Goal: Check status: Check status

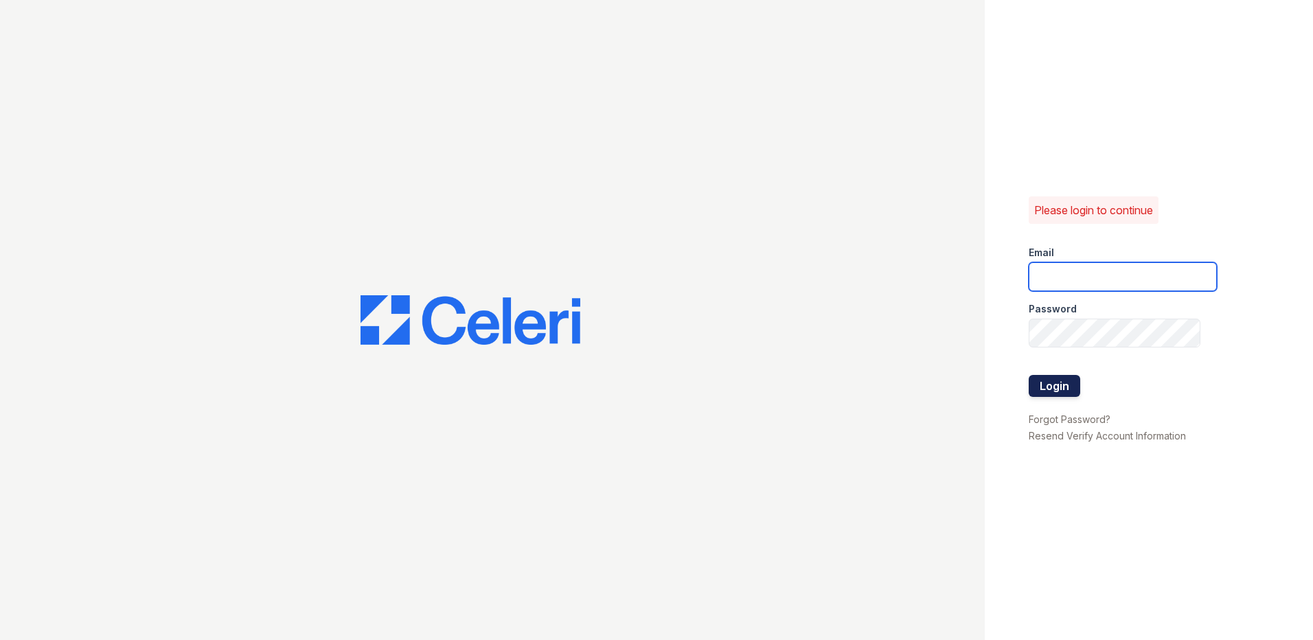
type input "lobrien@trinity-pm.com"
click at [1050, 388] on button "Login" at bounding box center [1053, 386] width 51 height 22
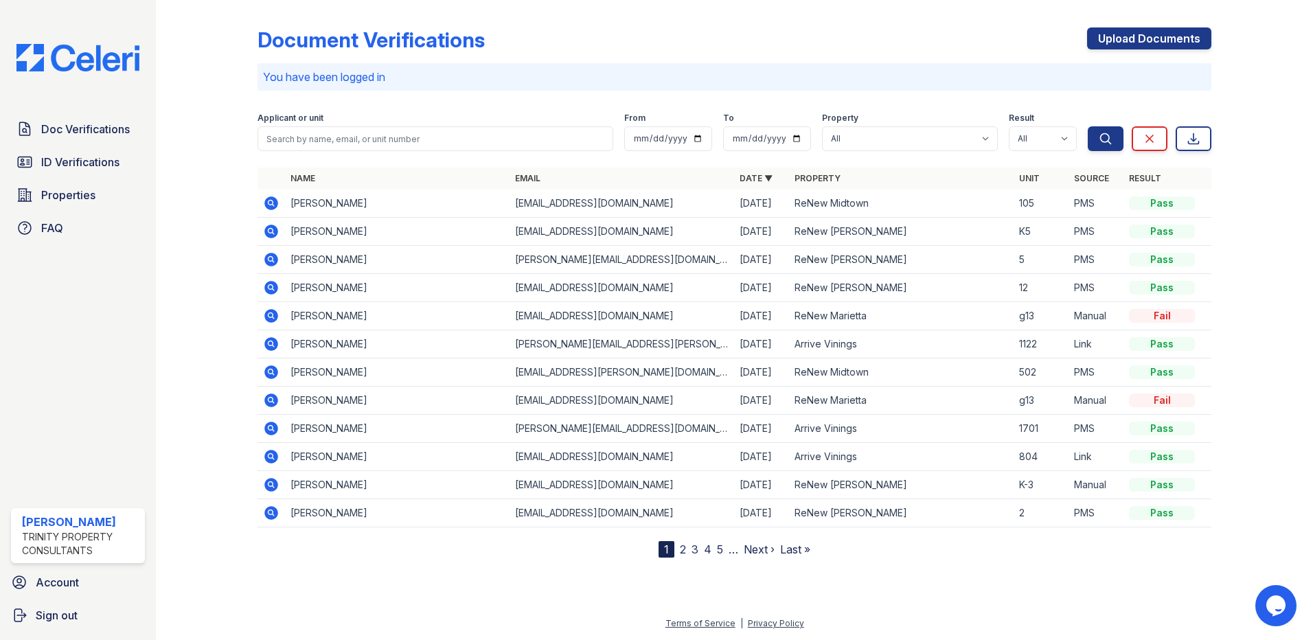
click at [270, 456] on icon at bounding box center [269, 455] width 3 height 3
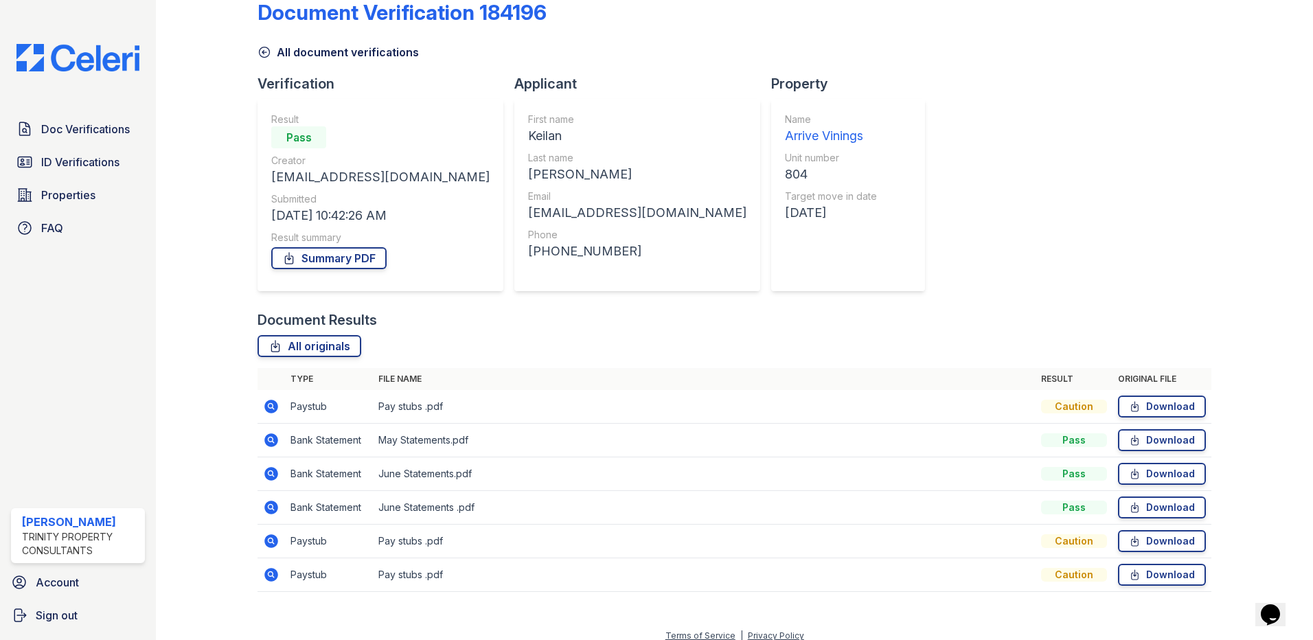
scroll to position [40, 0]
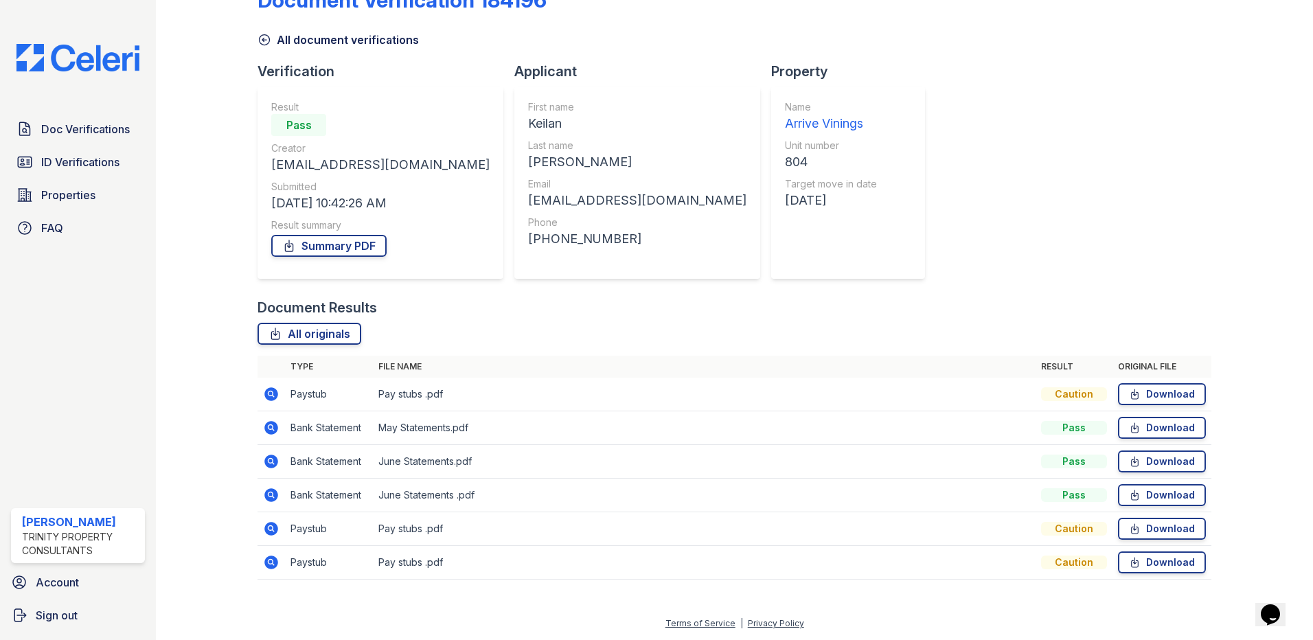
click at [268, 528] on icon at bounding box center [269, 527] width 3 height 3
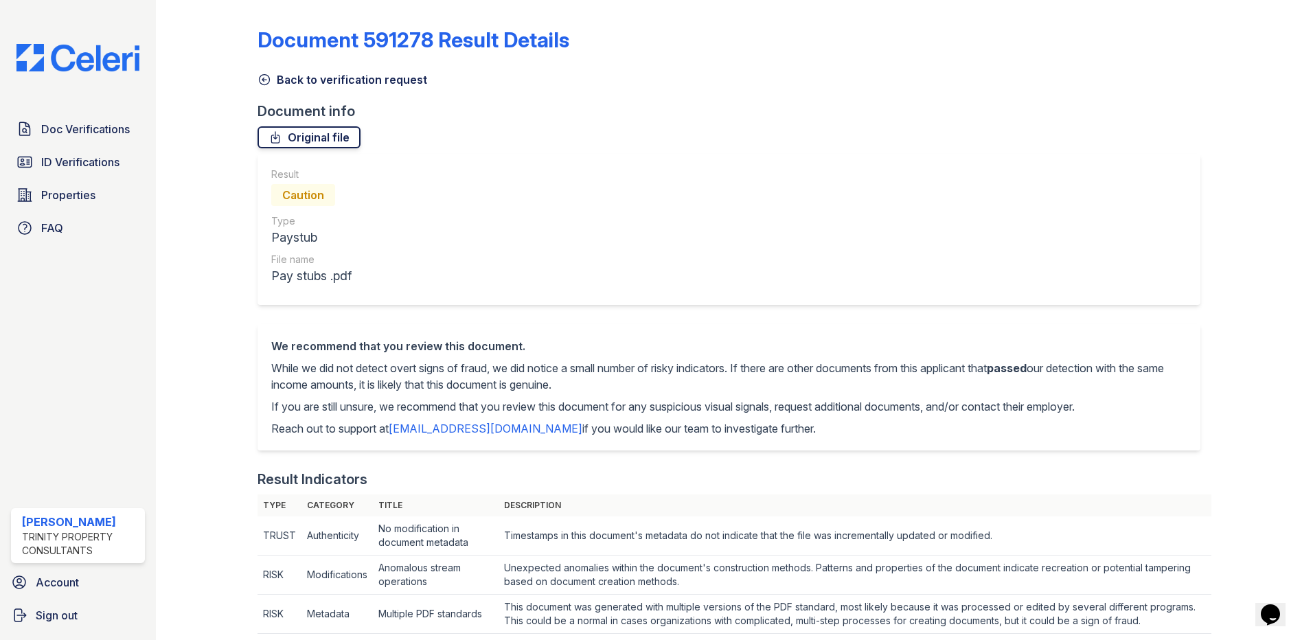
click at [316, 139] on link "Original file" at bounding box center [308, 137] width 103 height 22
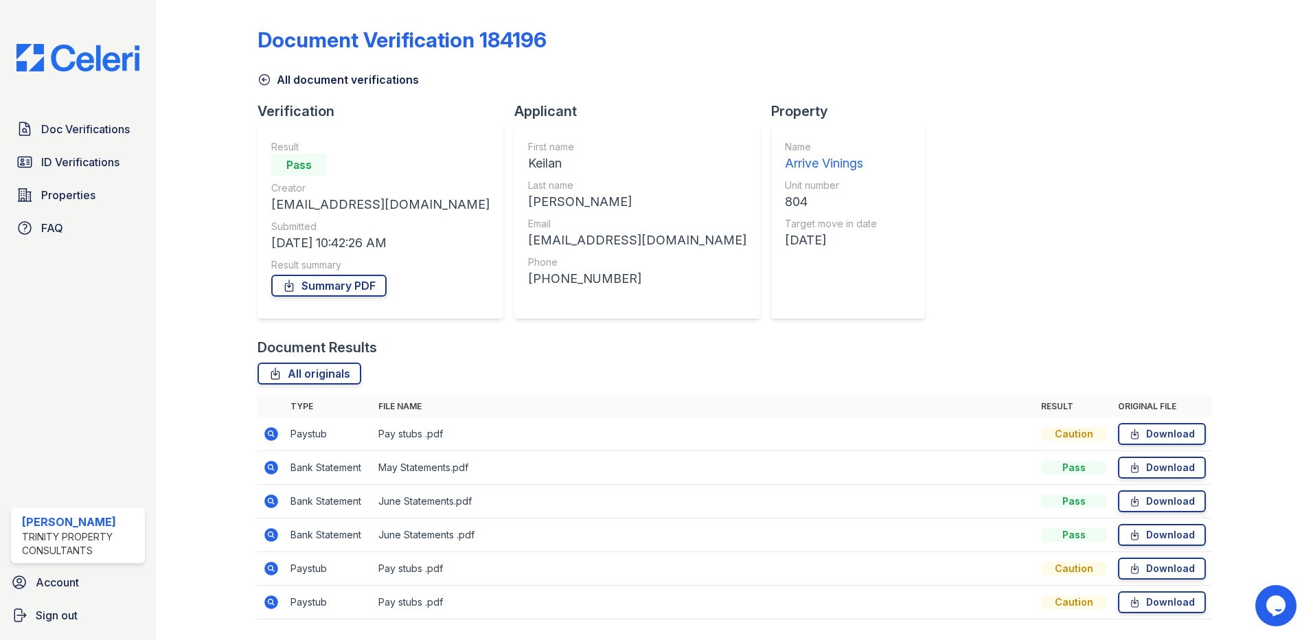
click at [268, 599] on icon at bounding box center [271, 602] width 16 height 16
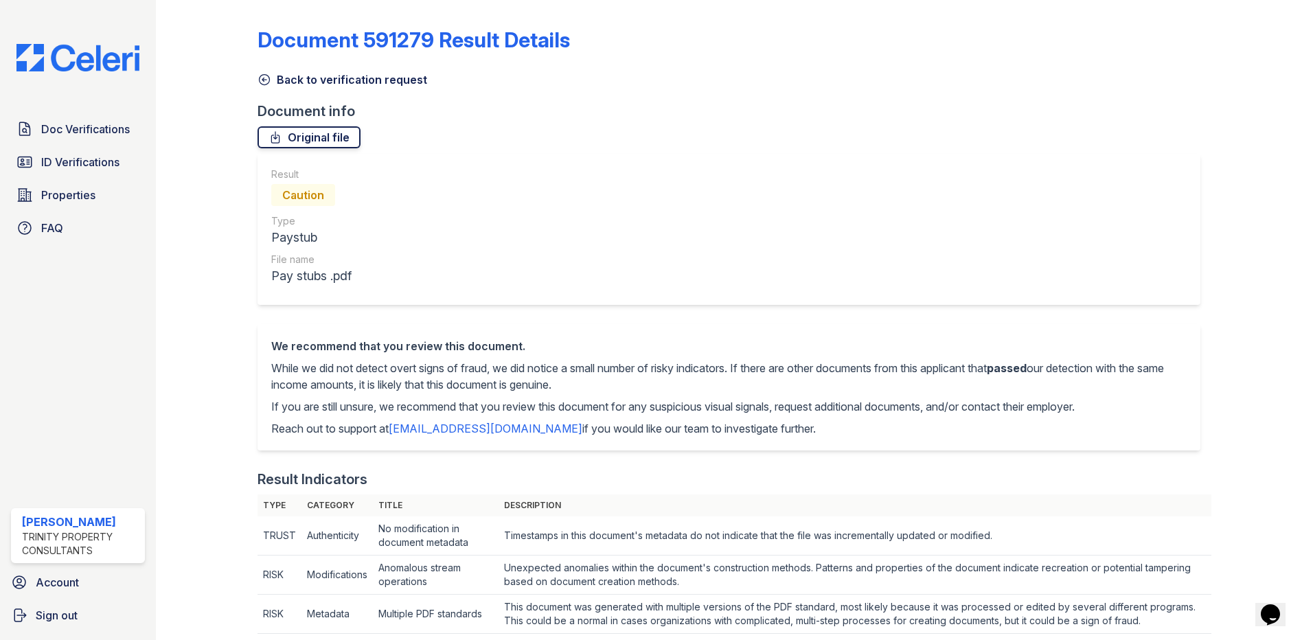
click at [308, 141] on link "Original file" at bounding box center [308, 137] width 103 height 22
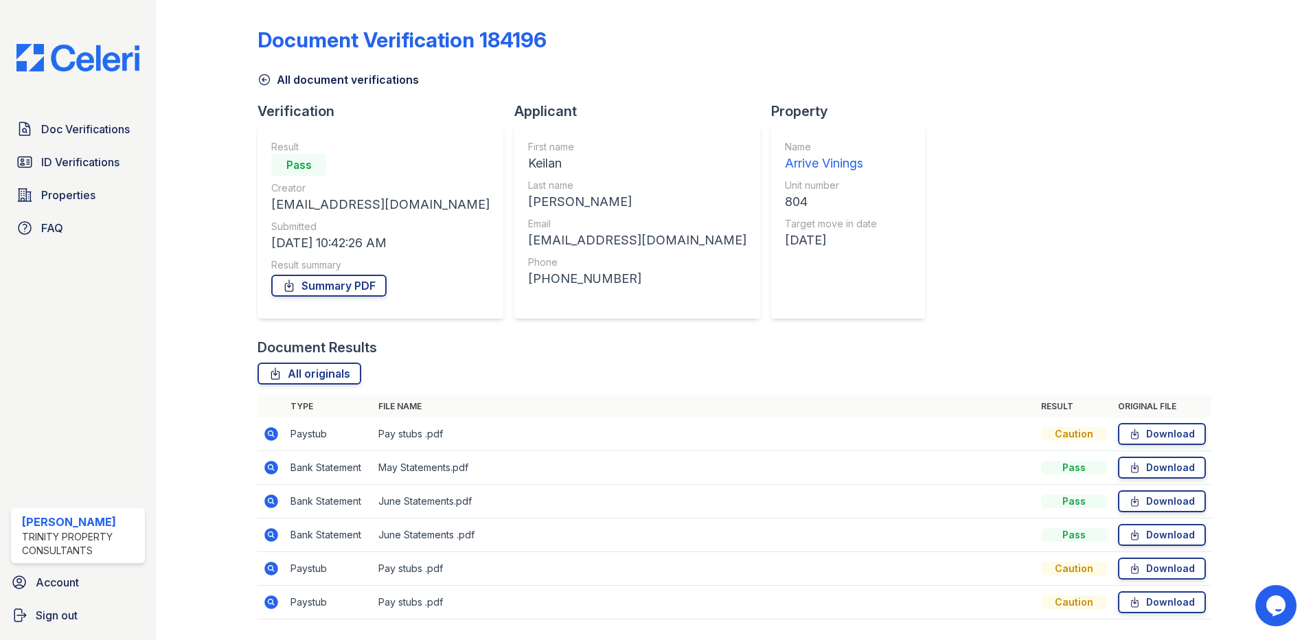
click at [273, 535] on icon at bounding box center [271, 535] width 14 height 14
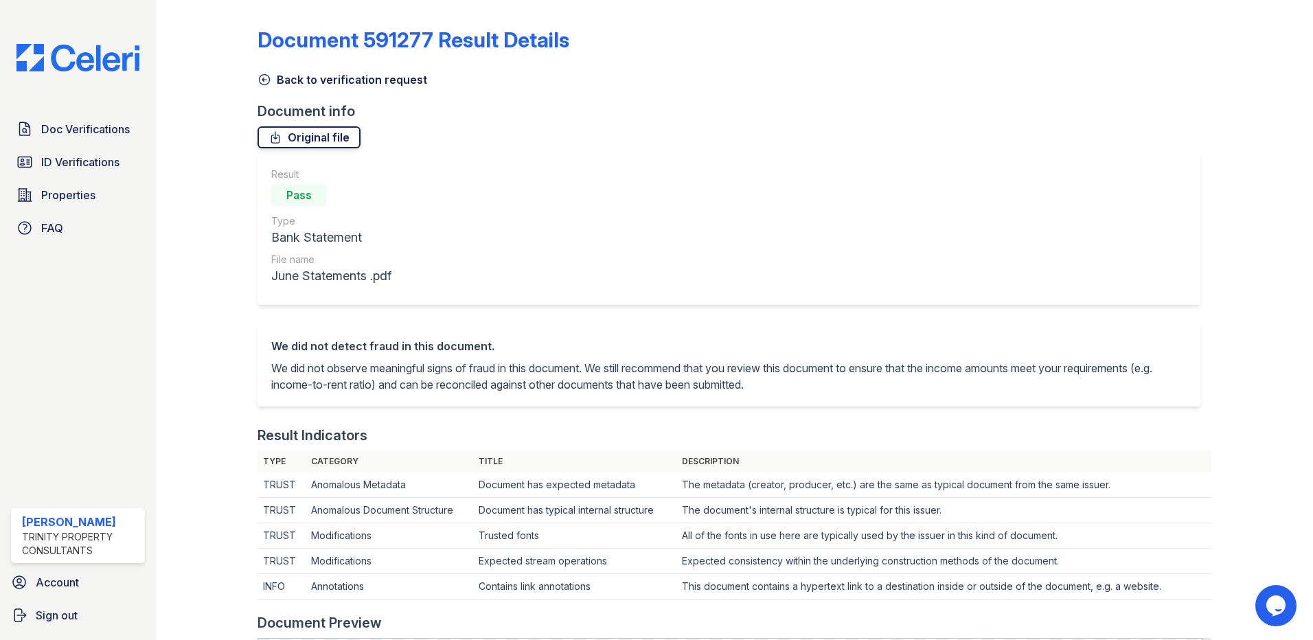
click at [334, 132] on link "Original file" at bounding box center [308, 137] width 103 height 22
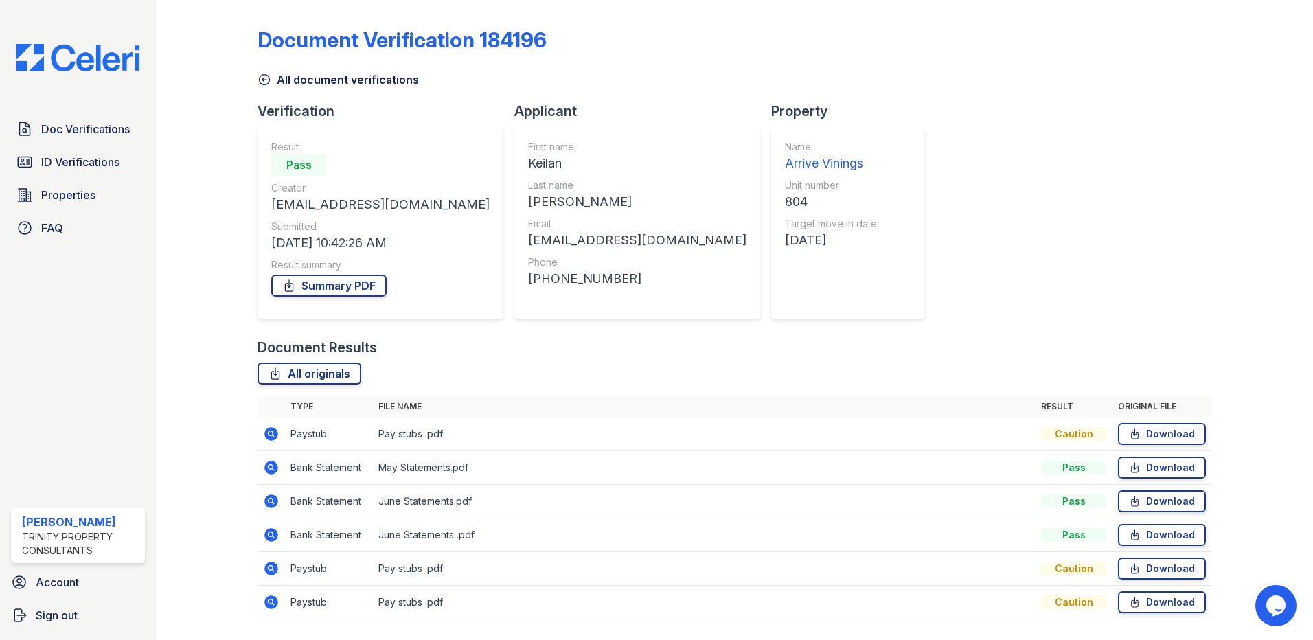
click at [275, 435] on icon at bounding box center [271, 434] width 14 height 14
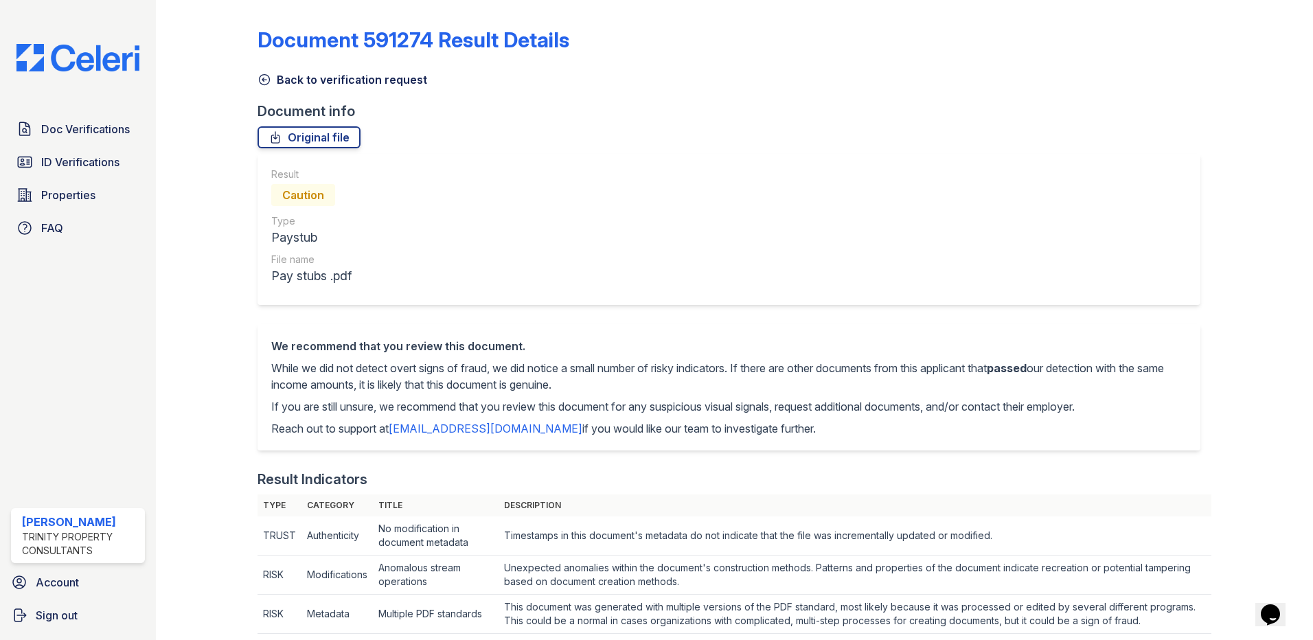
drag, startPoint x: 278, startPoint y: 135, endPoint x: 397, endPoint y: 172, distance: 124.9
click at [278, 135] on icon at bounding box center [276, 137] width 8 height 11
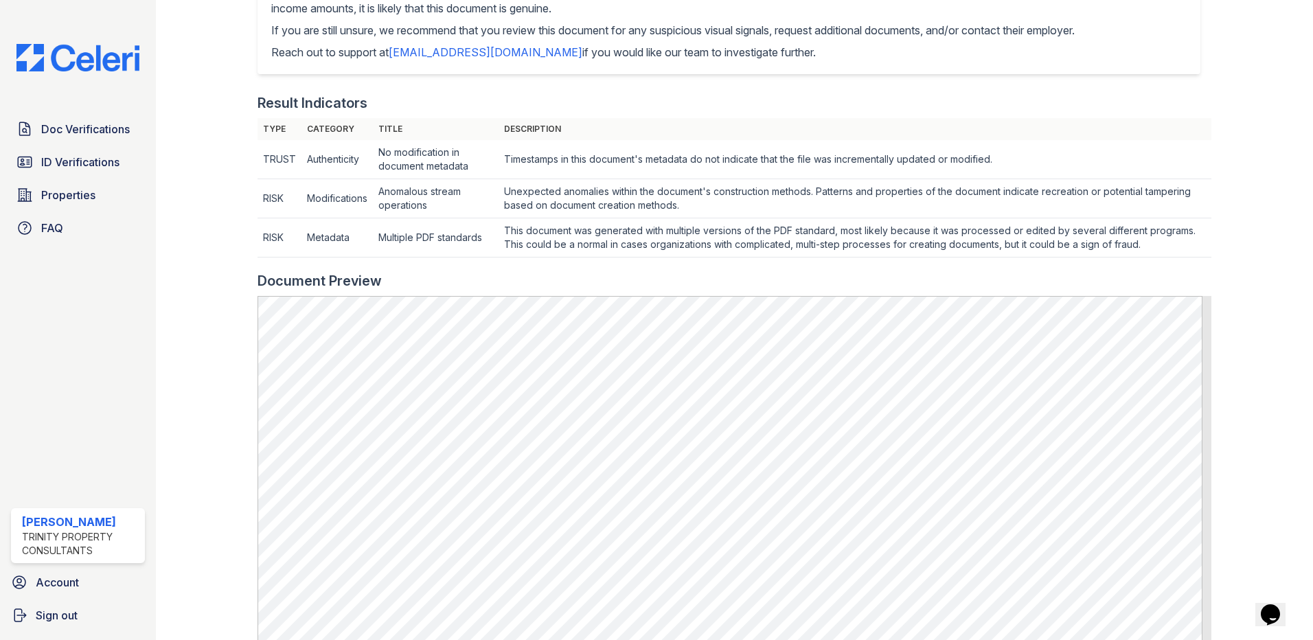
scroll to position [412, 0]
